Goal: Information Seeking & Learning: Learn about a topic

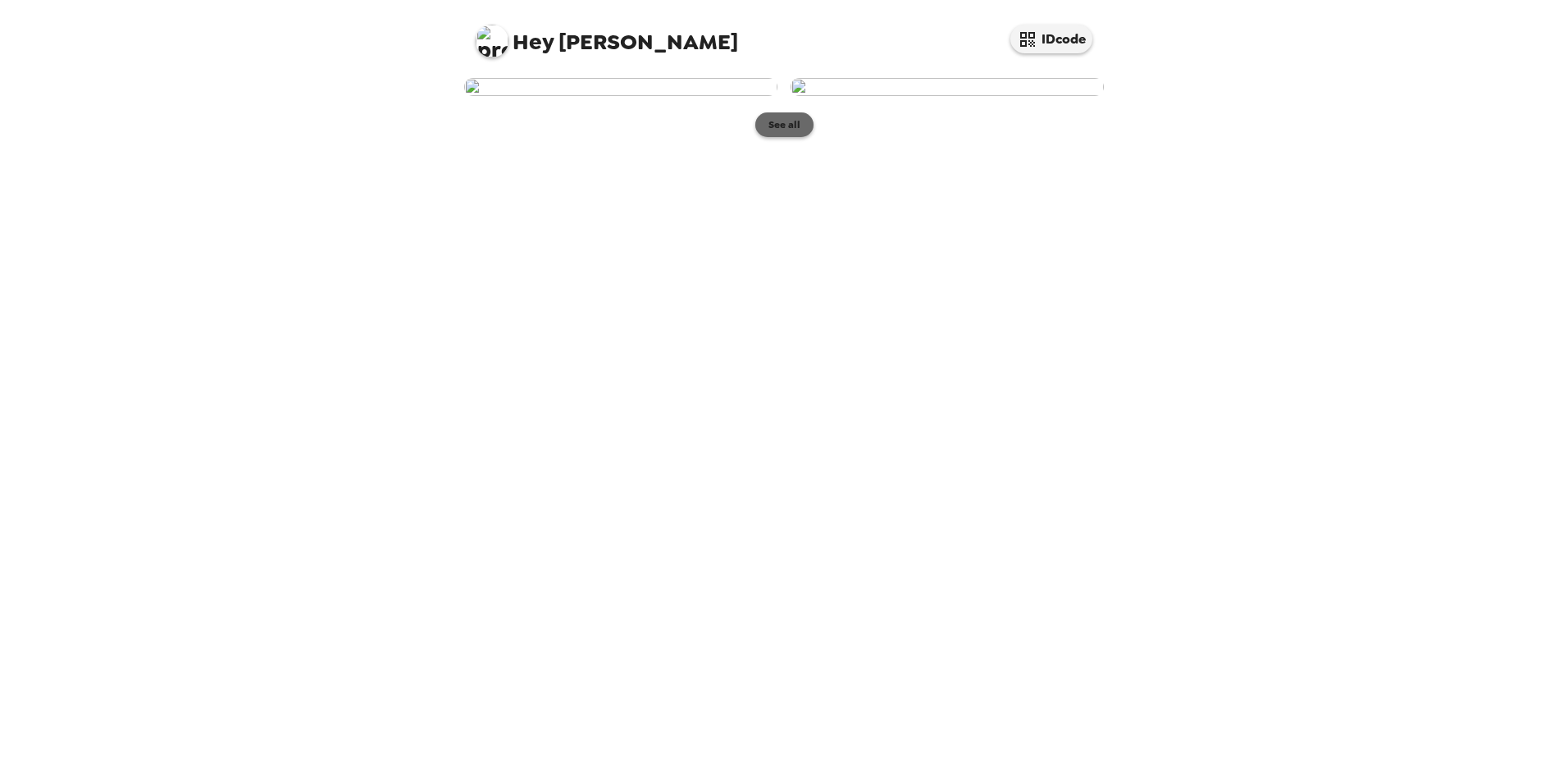
click at [799, 137] on button "See all" at bounding box center [784, 125] width 58 height 24
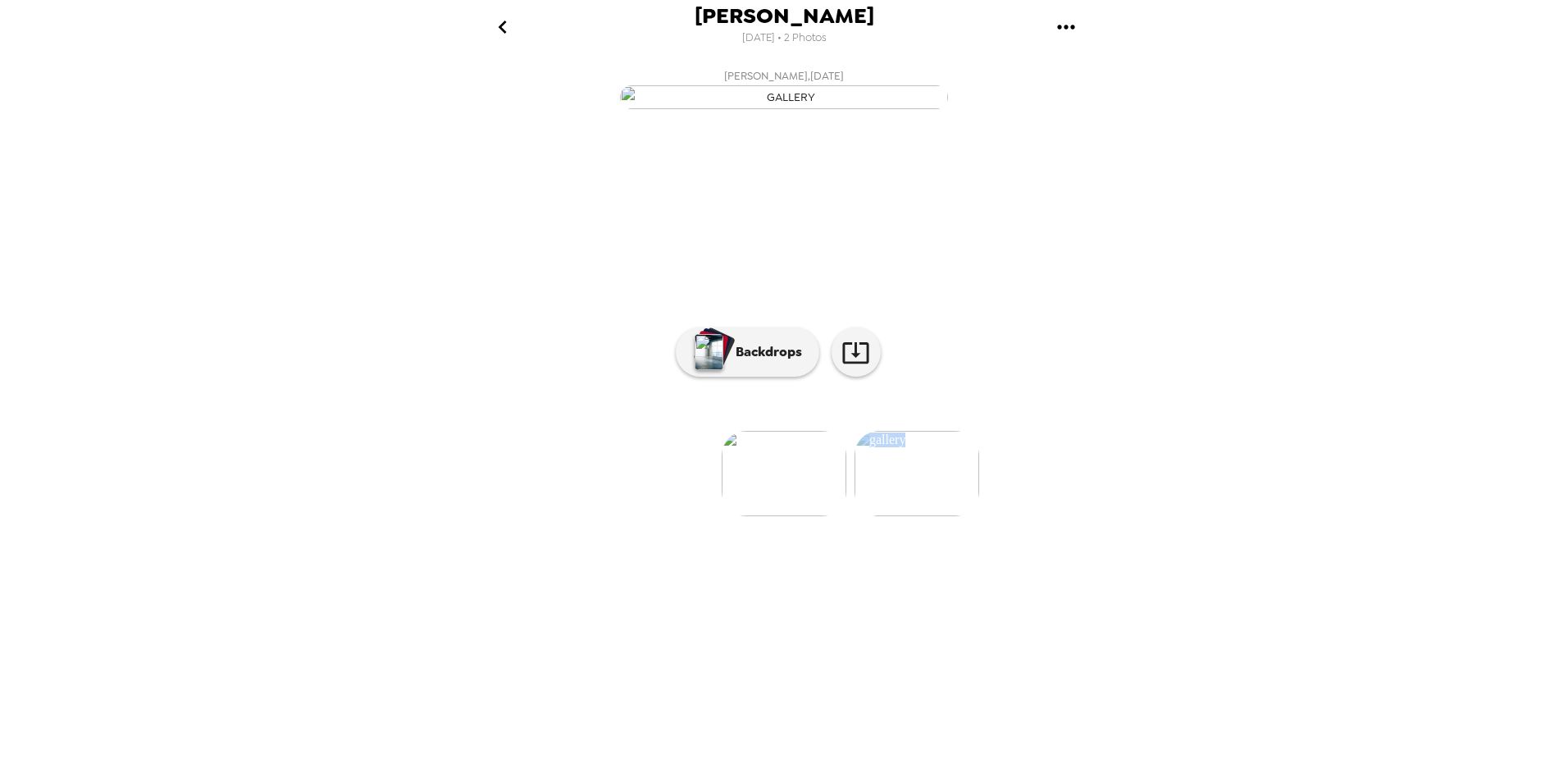
drag, startPoint x: 960, startPoint y: 703, endPoint x: 1002, endPoint y: 704, distance: 42.0
click at [1002, 704] on div "[PERSON_NAME] , [DATE] [PERSON_NAME] , [DATE] 0 photos waiting review Backdrops" at bounding box center [784, 418] width 656 height 713
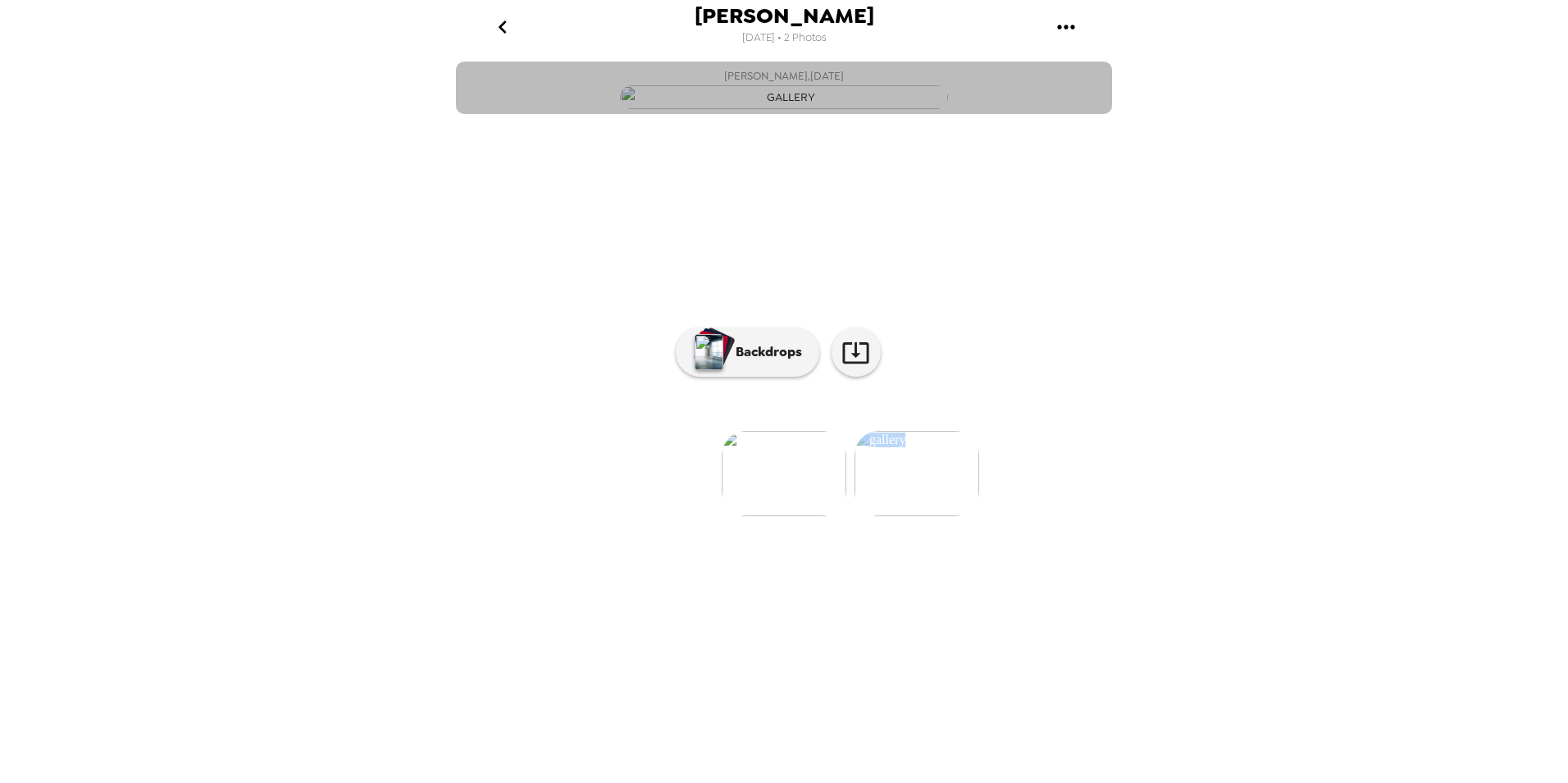
click at [989, 114] on button "[PERSON_NAME] , [DATE]" at bounding box center [784, 88] width 656 height 53
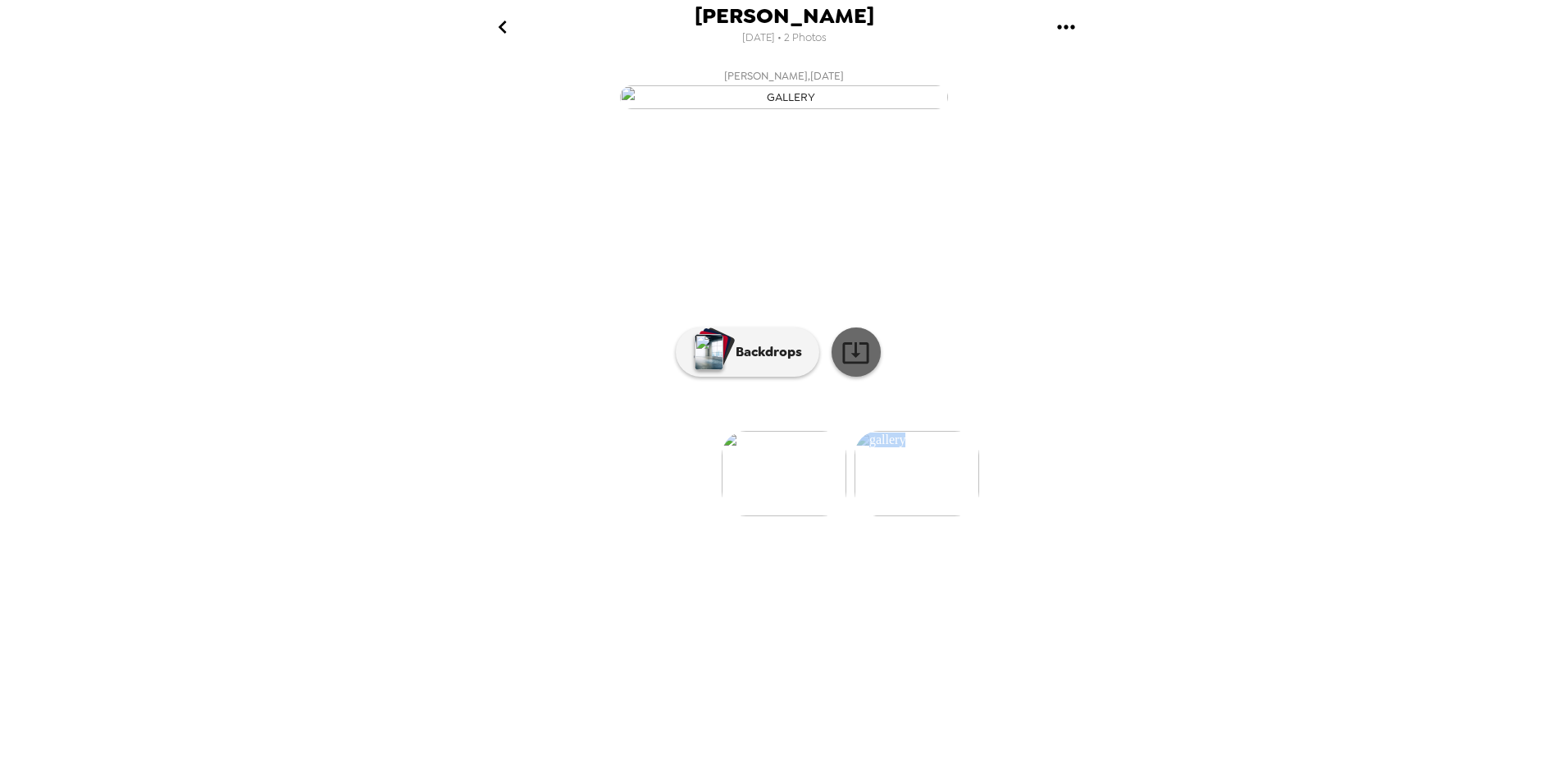
drag, startPoint x: 865, startPoint y: 526, endPoint x: 879, endPoint y: 531, distance: 14.9
click at [865, 367] on icon at bounding box center [855, 353] width 28 height 28
click at [1253, 570] on div "[PERSON_NAME] [DATE] • 2 Photos [PERSON_NAME] , [DATE] [PERSON_NAME] , [DATE] 0…" at bounding box center [784, 391] width 1568 height 783
click at [795, 516] on img at bounding box center [784, 473] width 124 height 85
click at [946, 516] on div at bounding box center [784, 446] width 656 height 140
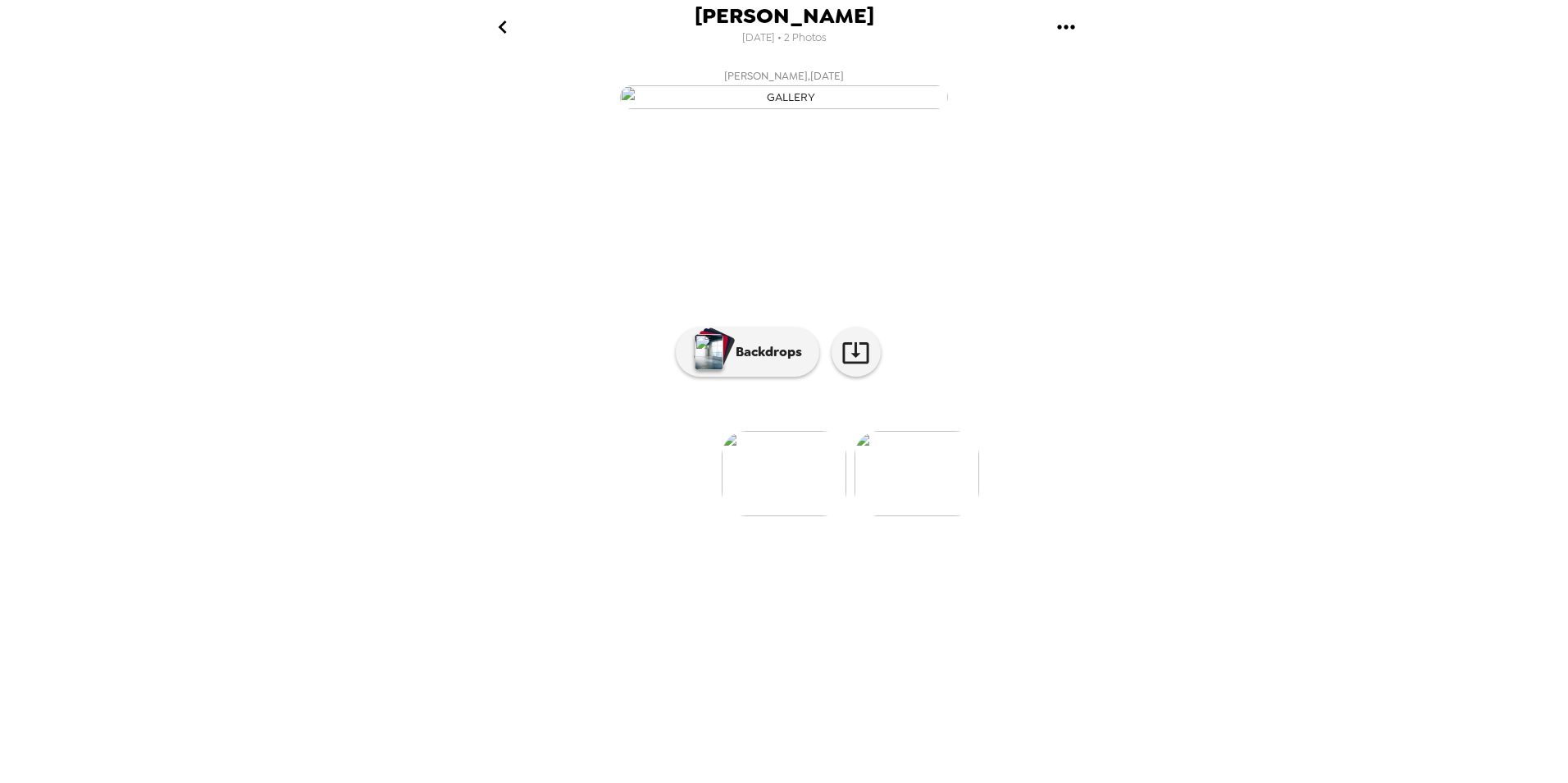
click at [931, 516] on img at bounding box center [916, 473] width 124 height 85
click at [635, 516] on img at bounding box center [652, 473] width 124 height 85
click at [722, 370] on img "button" at bounding box center [709, 352] width 28 height 36
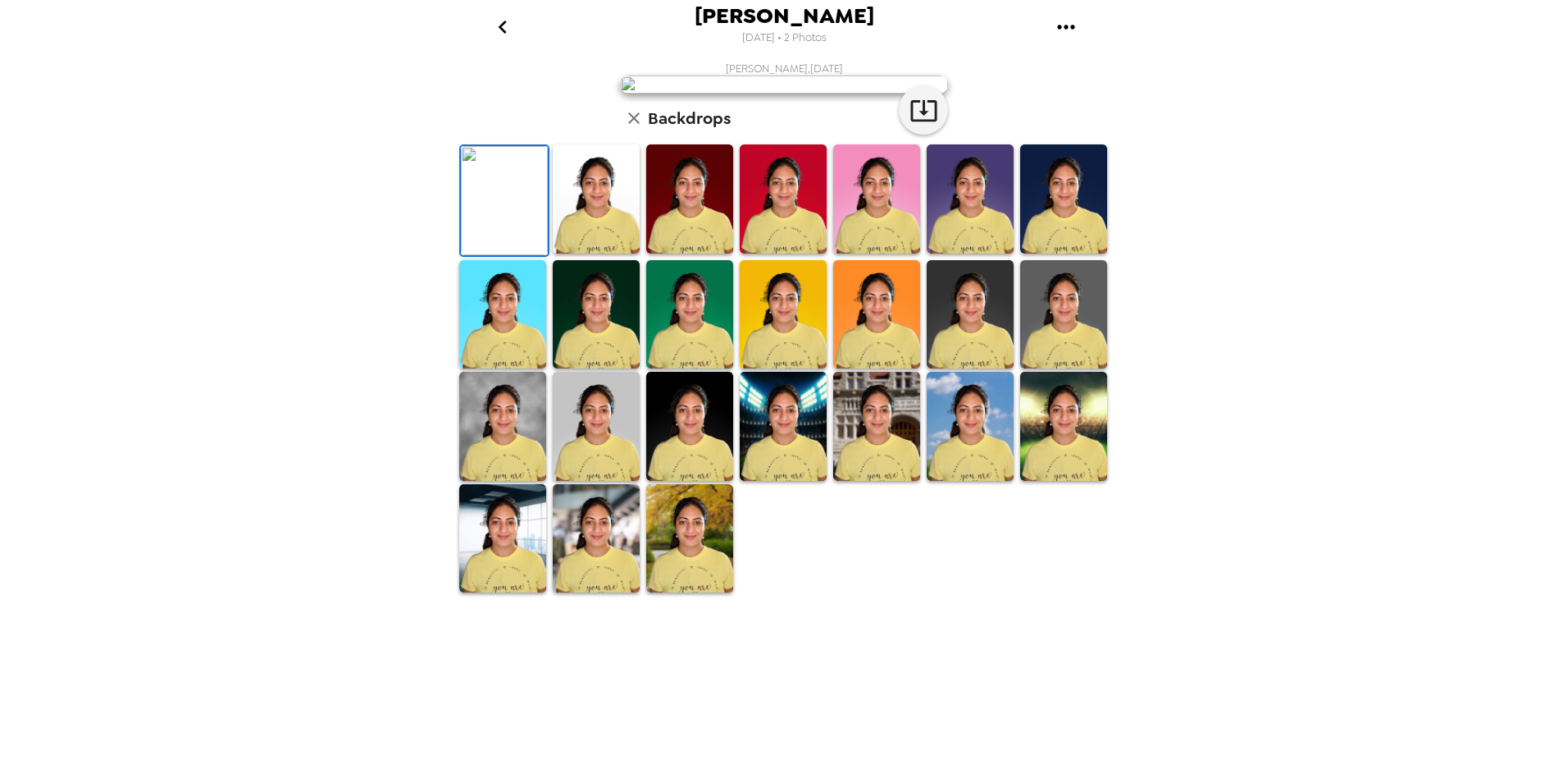
scroll to position [203, 0]
click at [942, 480] on img at bounding box center [970, 426] width 87 height 109
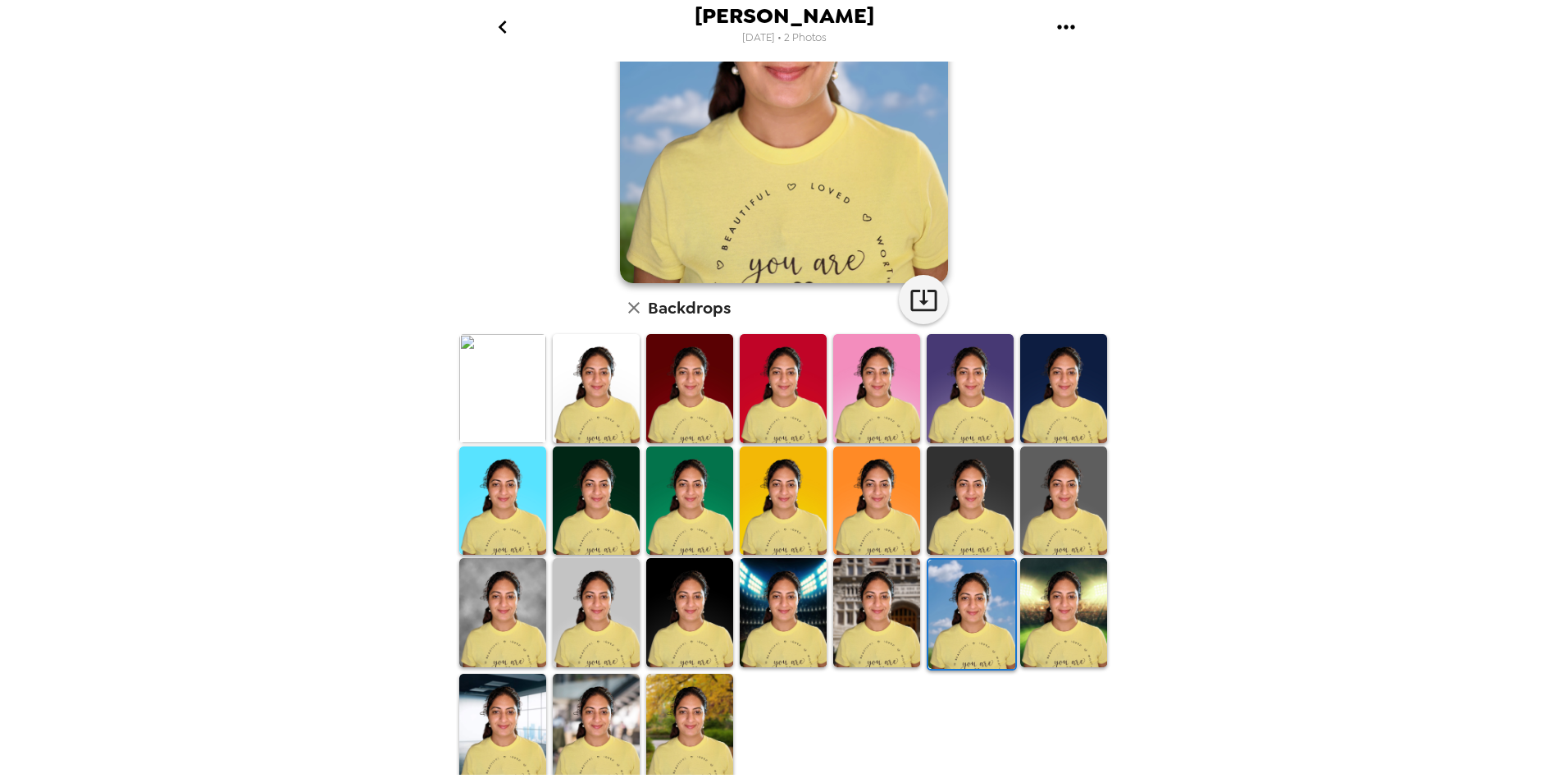
click at [1082, 640] on img at bounding box center [1063, 613] width 87 height 109
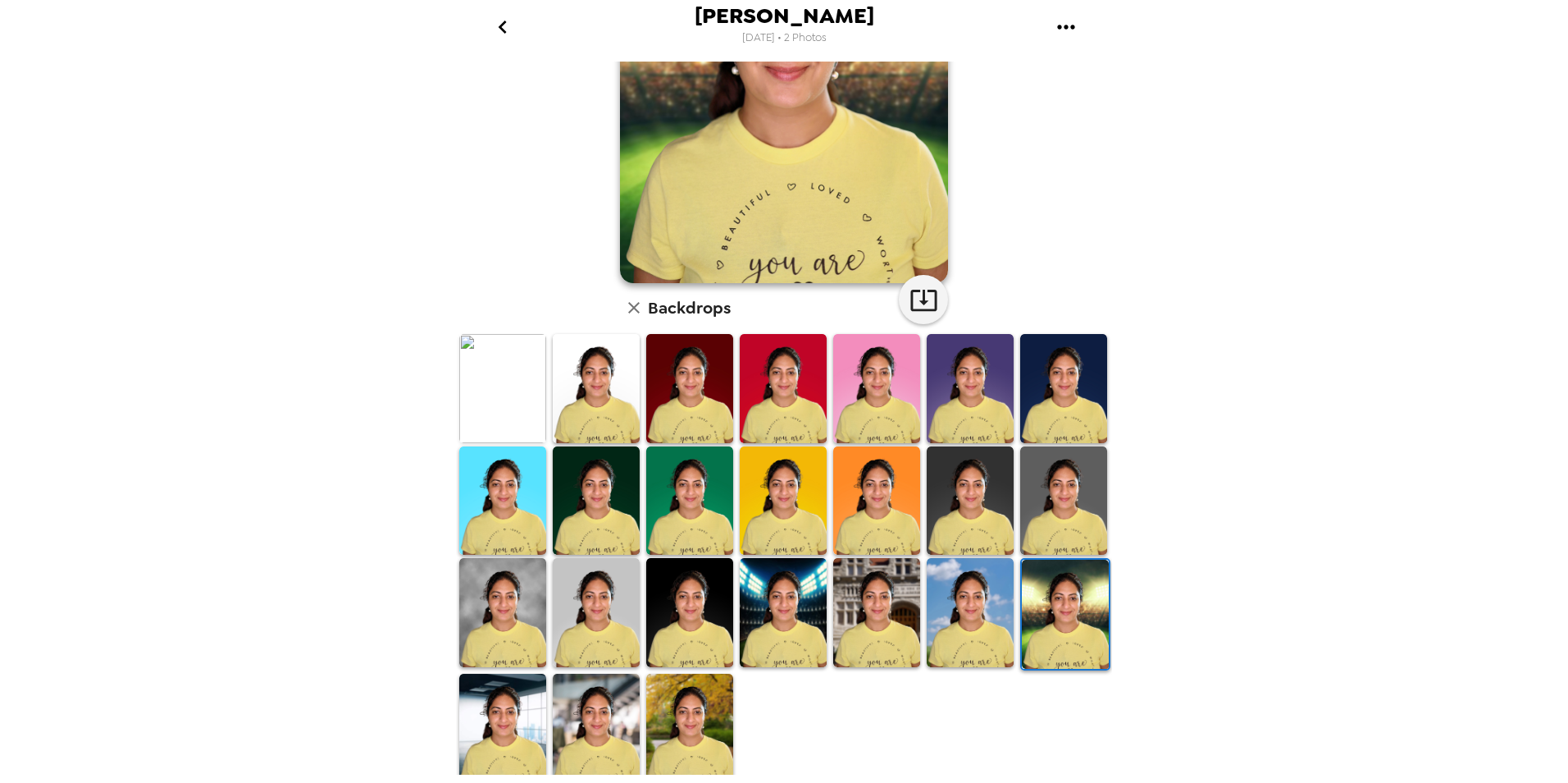
click at [789, 614] on img at bounding box center [784, 613] width 87 height 109
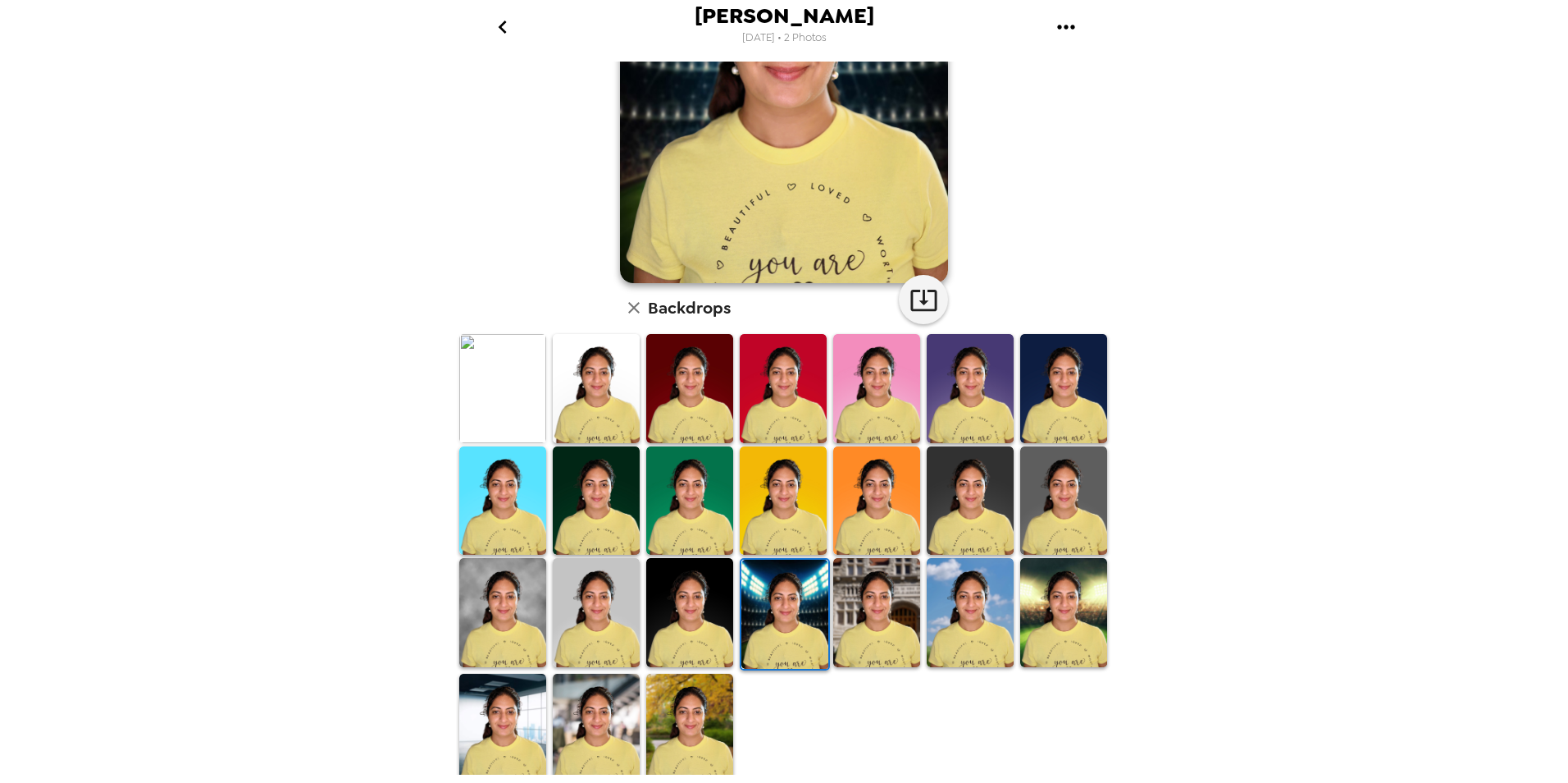
click at [486, 609] on img at bounding box center [503, 613] width 87 height 109
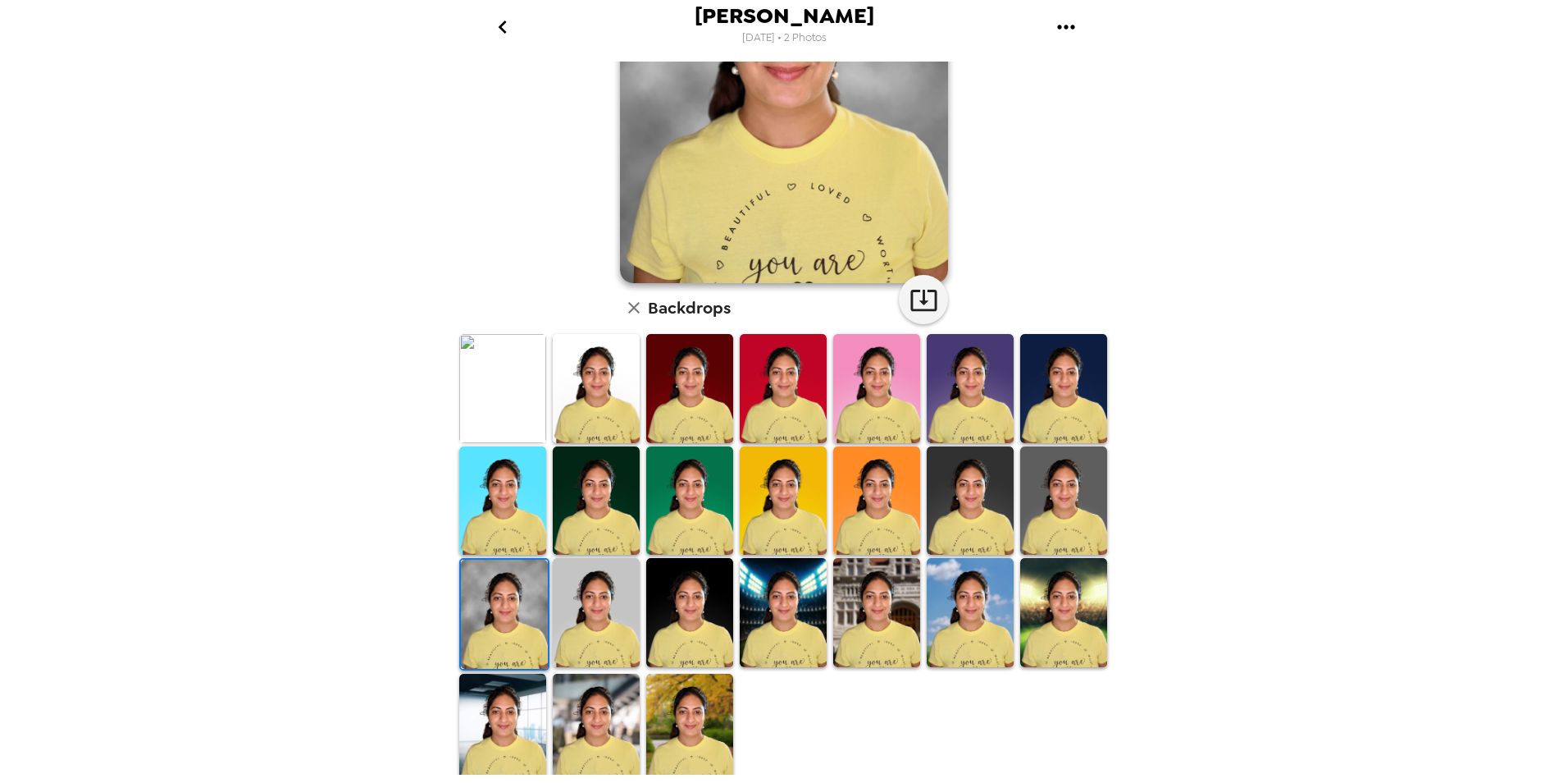
click at [794, 632] on img at bounding box center [784, 613] width 87 height 109
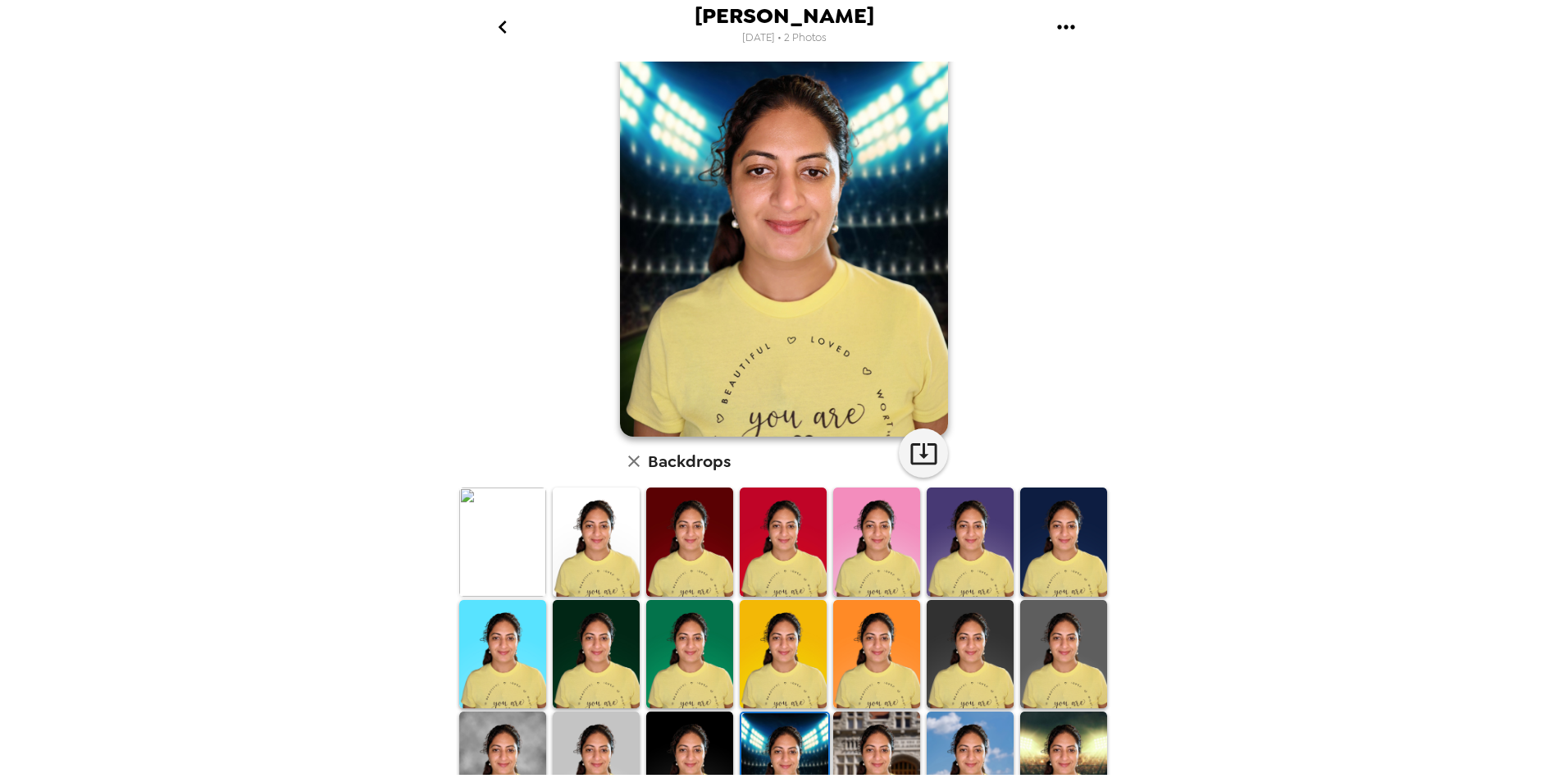
scroll to position [0, 0]
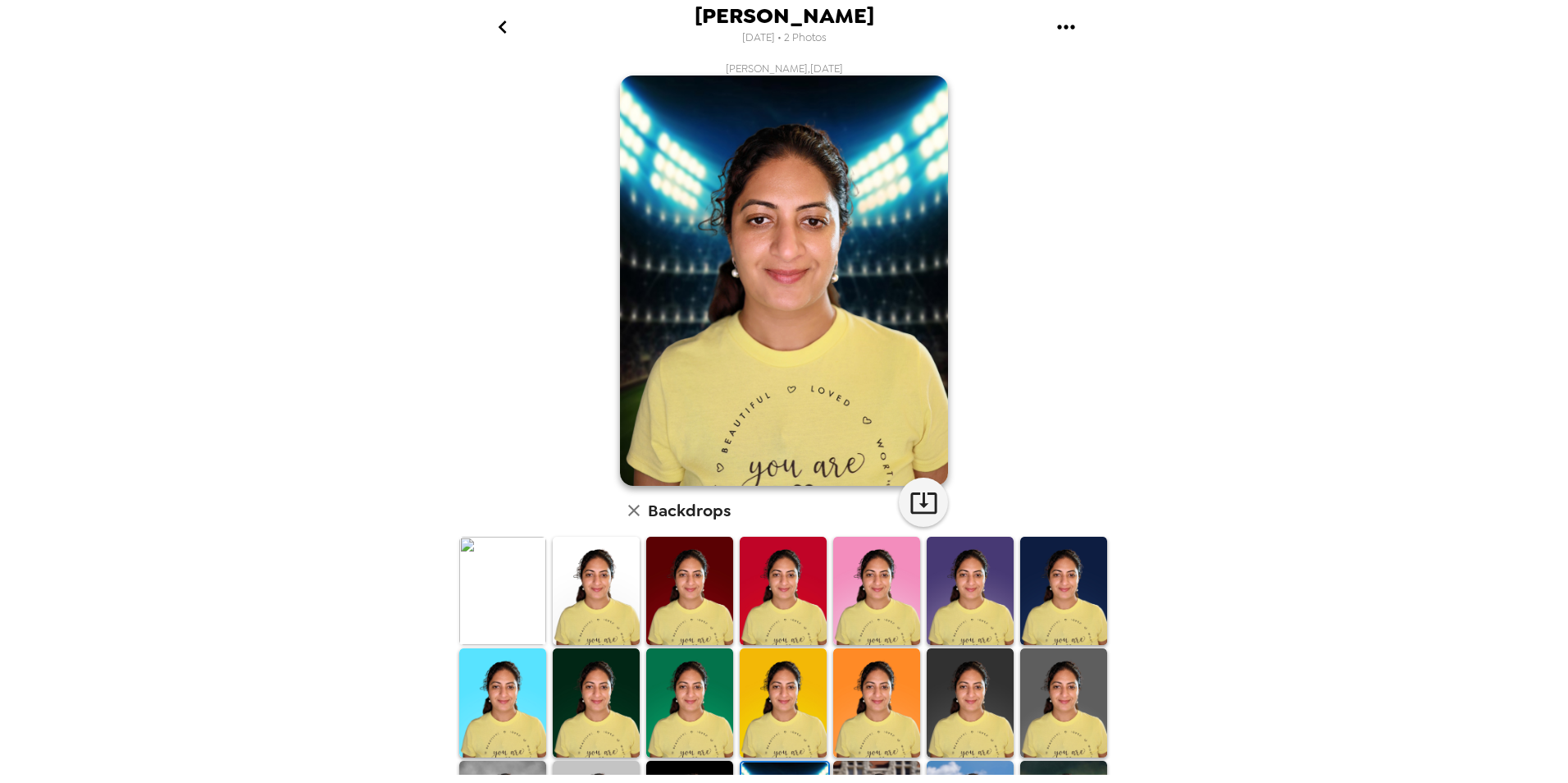
click at [482, 577] on img at bounding box center [503, 591] width 87 height 109
